Goal: Book appointment/travel/reservation

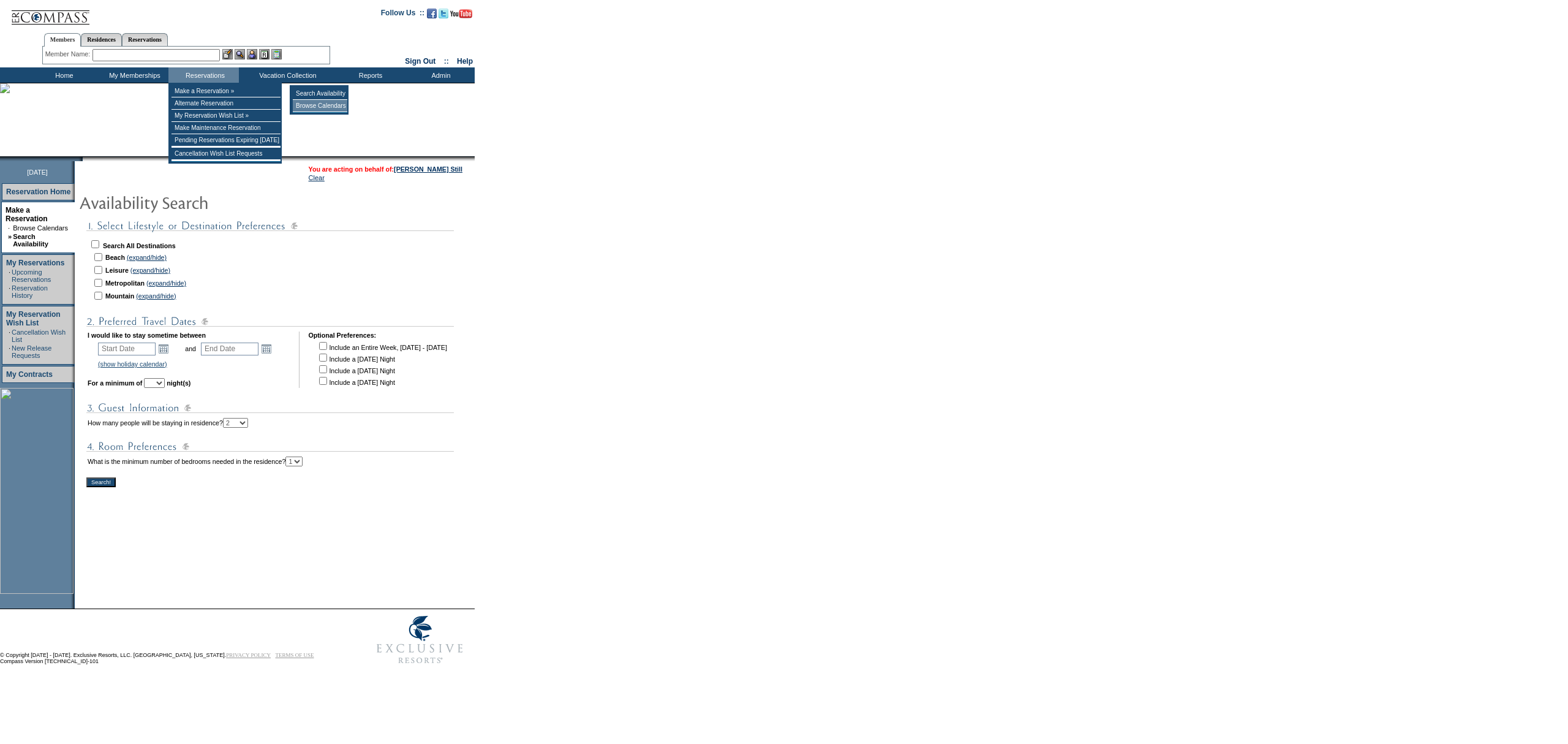
click at [314, 104] on td "Browse Calendars" at bounding box center [320, 106] width 55 height 12
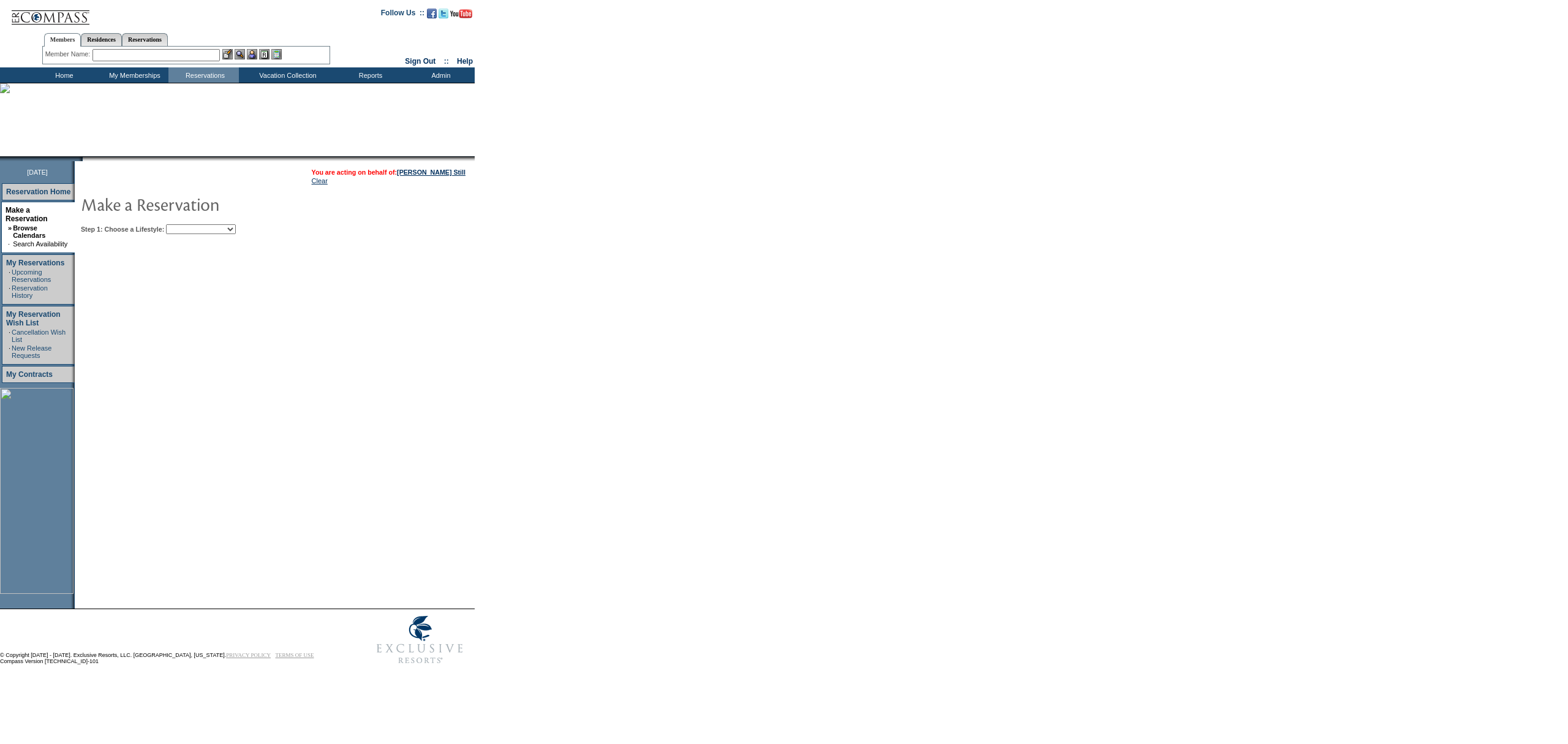
click at [203, 226] on select "Beach Leisure Metropolitan Mountain OIAL for Adventure OIAL for Couples OIAL fo…" at bounding box center [201, 229] width 70 height 9
select select "Mountain"
click at [187, 225] on select "Beach Leisure Metropolitan Mountain OIAL for Adventure OIAL for Couples OIAL fo…" at bounding box center [201, 229] width 70 height 9
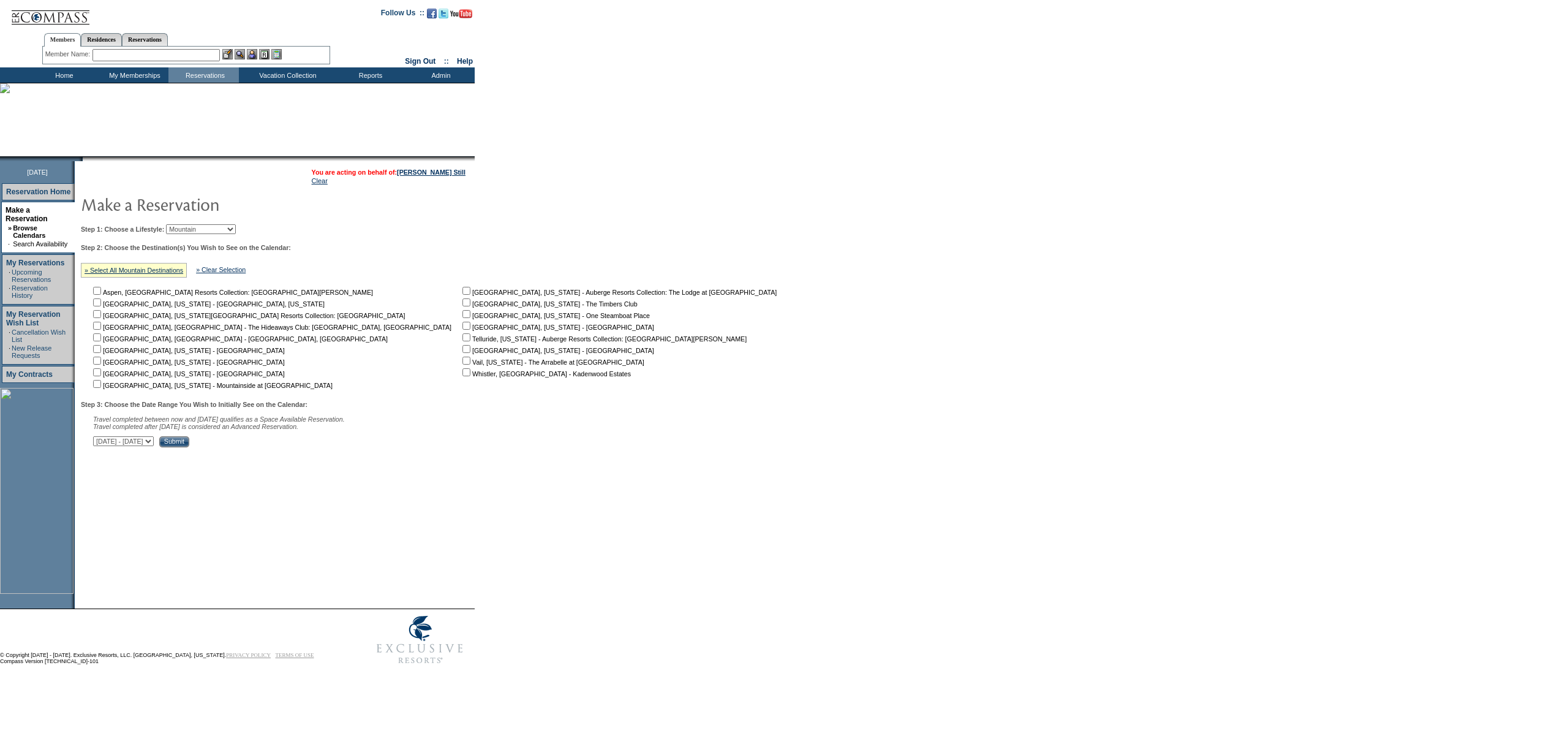
click at [362, 373] on td "[GEOGRAPHIC_DATA], [GEOGRAPHIC_DATA] Resorts Collection: [GEOGRAPHIC_DATA][PERS…" at bounding box center [274, 338] width 368 height 105
click at [460, 376] on nobr "Whistler, [GEOGRAPHIC_DATA] - Kadenwood Estates" at bounding box center [545, 374] width 171 height 7
click at [462, 373] on input "checkbox" at bounding box center [466, 372] width 8 height 8
checkbox input "true"
click at [190, 442] on input "Submit" at bounding box center [173, 441] width 30 height 11
